Goal: Information Seeking & Learning: Learn about a topic

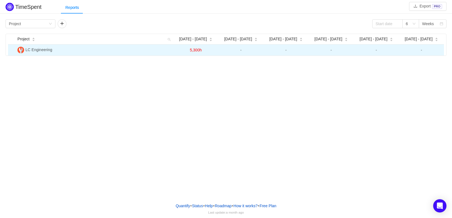
click at [193, 50] on span "5,300h" at bounding box center [196, 50] width 12 height 4
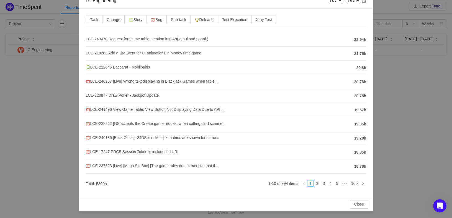
scroll to position [9, 0]
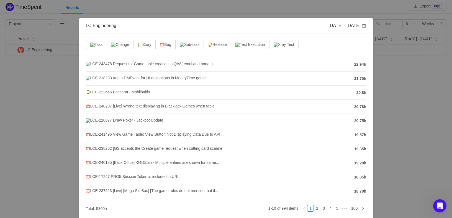
click at [362, 25] on span at bounding box center [364, 26] width 4 height 4
click at [408, 95] on div "LC Engineering [DATE] - [DATE] Task Change Story Bug Sub-task Release Test Exec…" at bounding box center [226, 109] width 452 height 218
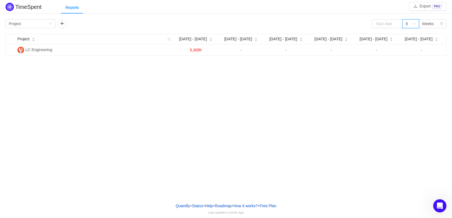
click at [414, 26] on div "6" at bounding box center [410, 23] width 17 height 9
click at [431, 20] on div "Weeks" at bounding box center [428, 24] width 12 height 8
click at [431, 21] on div "Weeks" at bounding box center [428, 24] width 12 height 8
click at [40, 24] on div "Group by Project" at bounding box center [29, 24] width 40 height 8
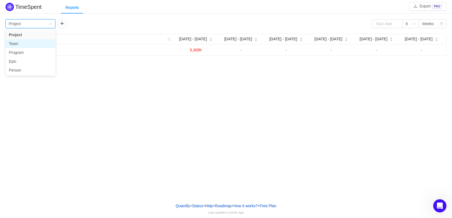
click at [30, 44] on li "Team" at bounding box center [31, 43] width 50 height 9
click at [41, 25] on div "Group by Team" at bounding box center [29, 24] width 40 height 8
click at [37, 37] on li "Project" at bounding box center [31, 34] width 50 height 9
click at [39, 26] on div "Group by Project" at bounding box center [29, 24] width 40 height 8
click at [25, 72] on li "Person" at bounding box center [31, 70] width 50 height 9
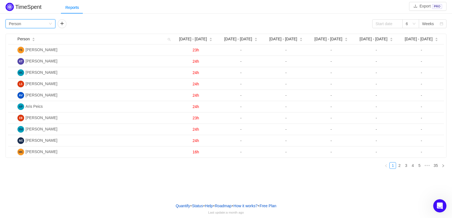
click at [29, 25] on div "Group by Person" at bounding box center [29, 24] width 40 height 8
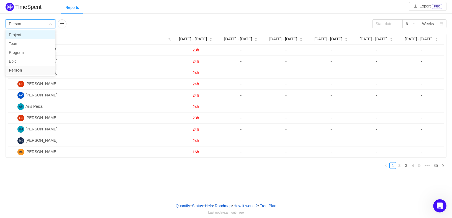
click at [28, 37] on li "Project" at bounding box center [31, 34] width 50 height 9
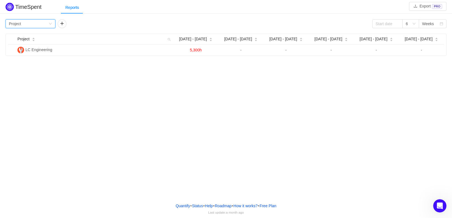
click at [119, 23] on div "Group by Project 6 Weeks" at bounding box center [226, 23] width 441 height 9
